Goal: Learn about a topic

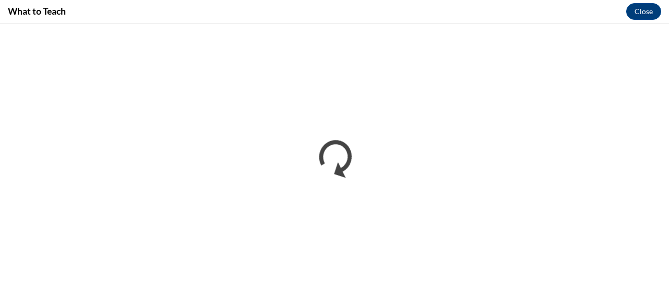
drag, startPoint x: 574, startPoint y: 8, endPoint x: 993, endPoint y: 403, distance: 576.1
click at [668, 292] on html "[PERSON_NAME] [PERSON_NAME] ([GEOGRAPHIC_DATA]/New_York UTC-04:00) My Profile I…" at bounding box center [334, 146] width 669 height 292
